Goal: Task Accomplishment & Management: Manage account settings

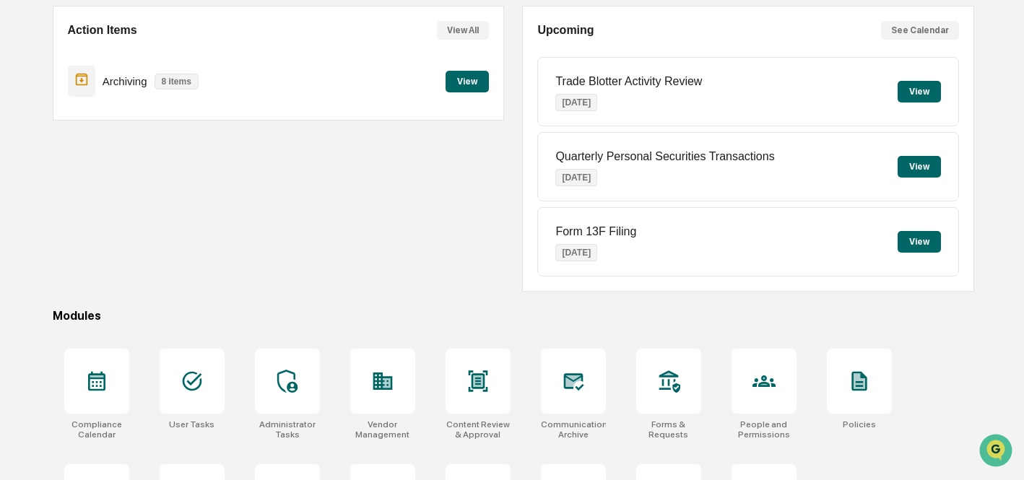
scroll to position [171, 0]
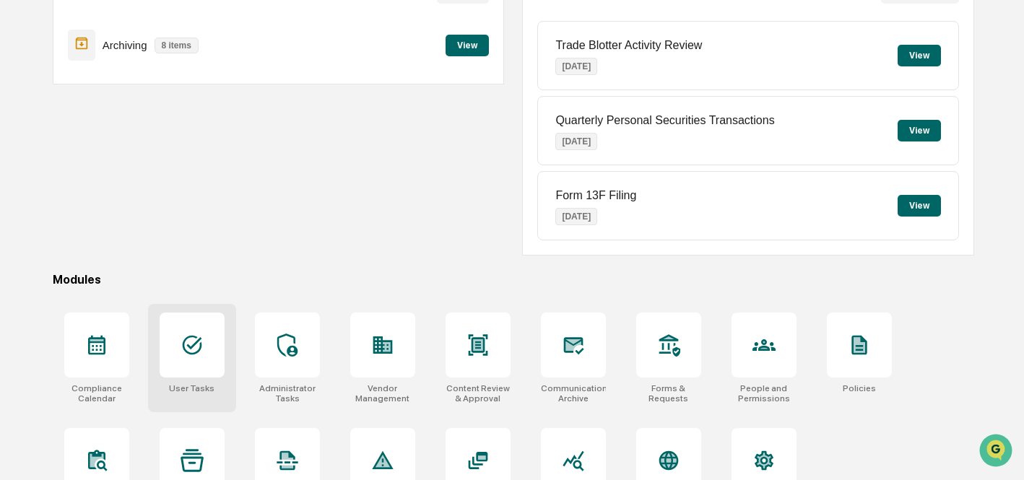
click at [204, 355] on div at bounding box center [192, 345] width 65 height 65
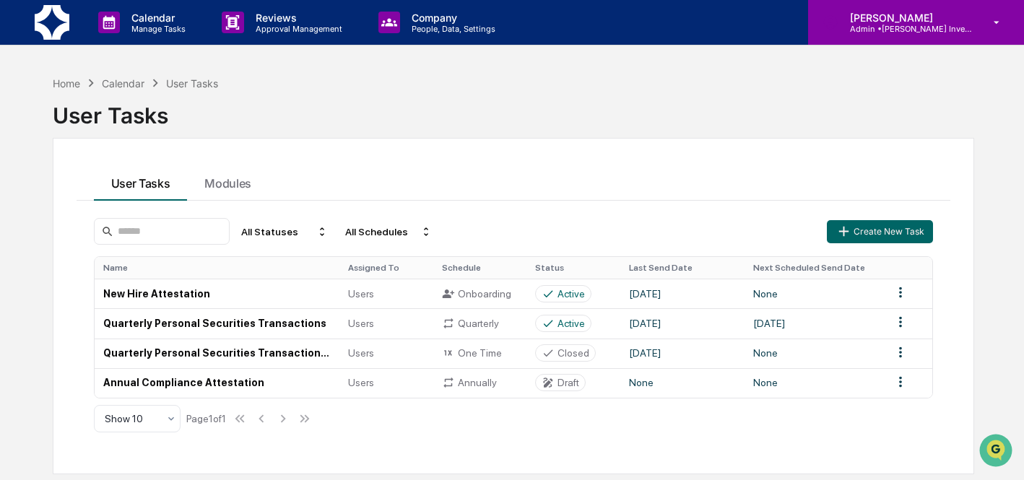
click at [918, 32] on p "Admin • Harper Investing" at bounding box center [905, 29] width 134 height 10
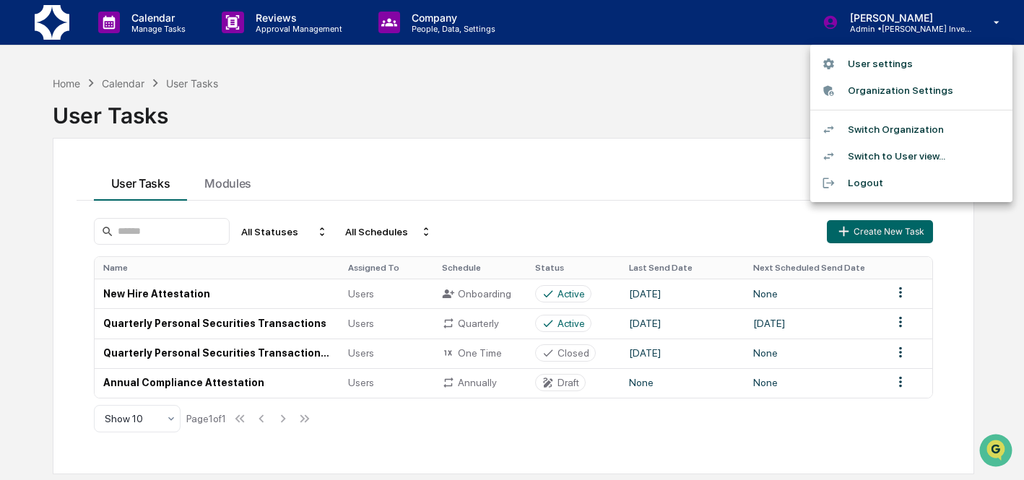
click at [899, 128] on li "Switch Organization" at bounding box center [911, 129] width 202 height 27
